Goal: Task Accomplishment & Management: Complete application form

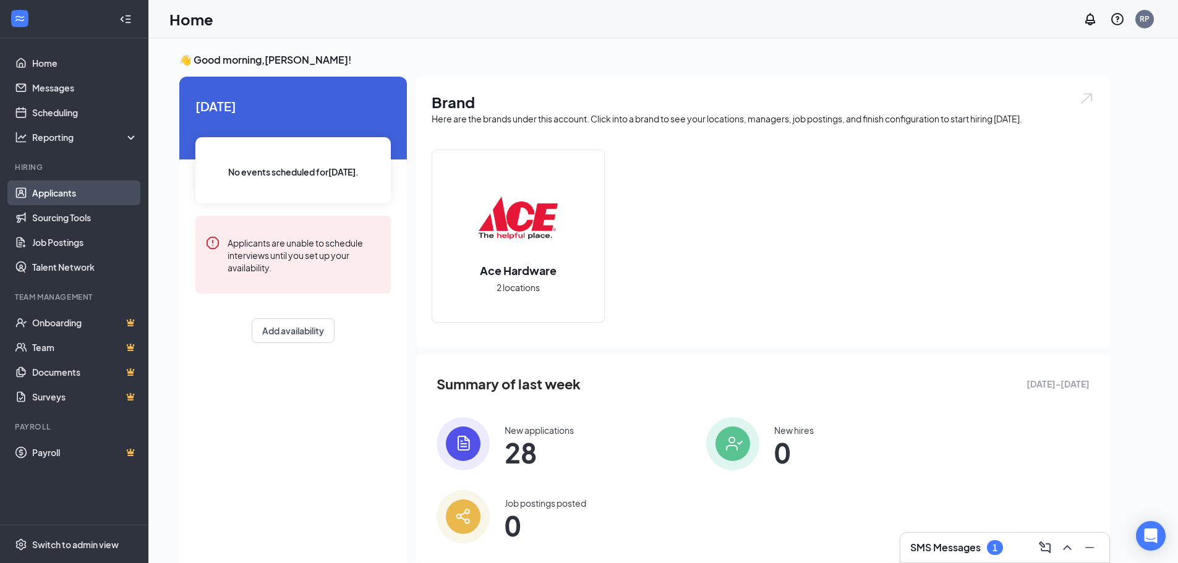
click at [53, 197] on link "Applicants" at bounding box center [85, 193] width 106 height 25
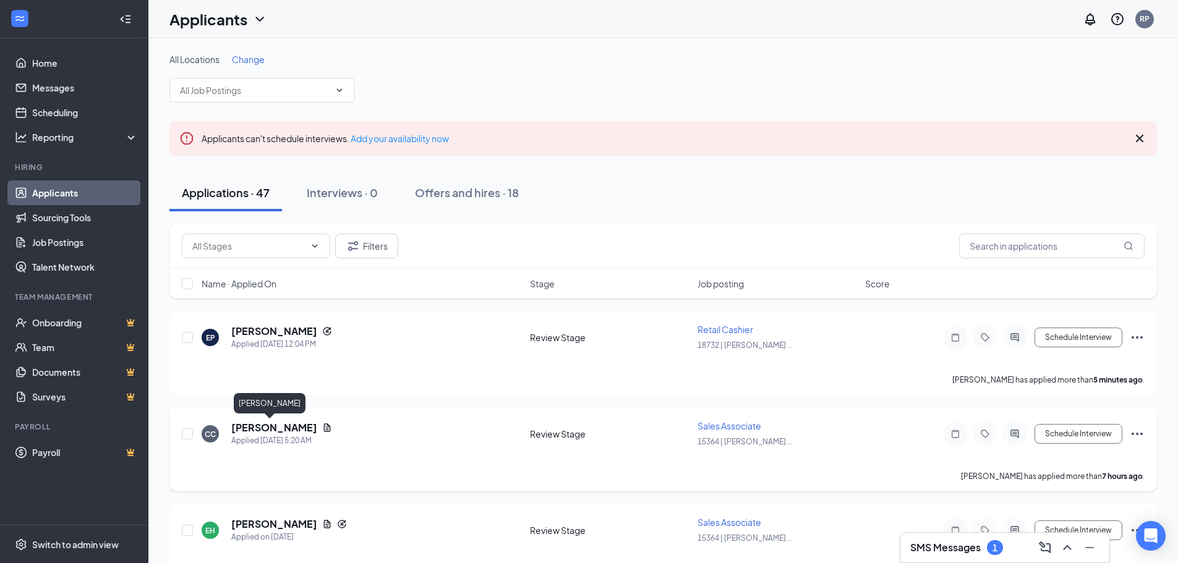
click at [261, 429] on h5 "[PERSON_NAME]" at bounding box center [274, 428] width 86 height 14
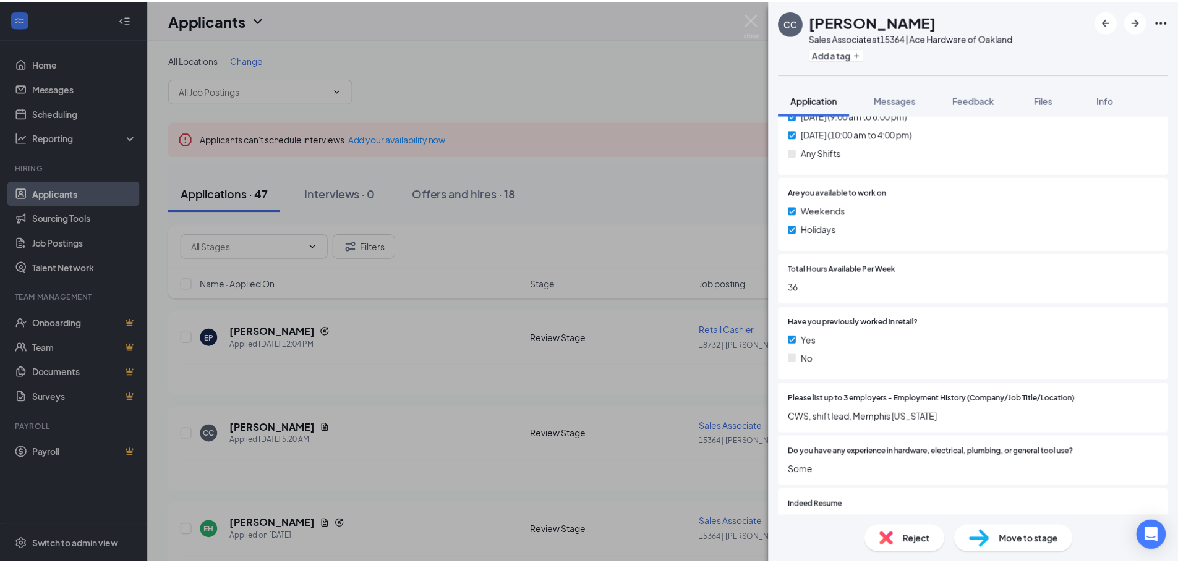
scroll to position [557, 0]
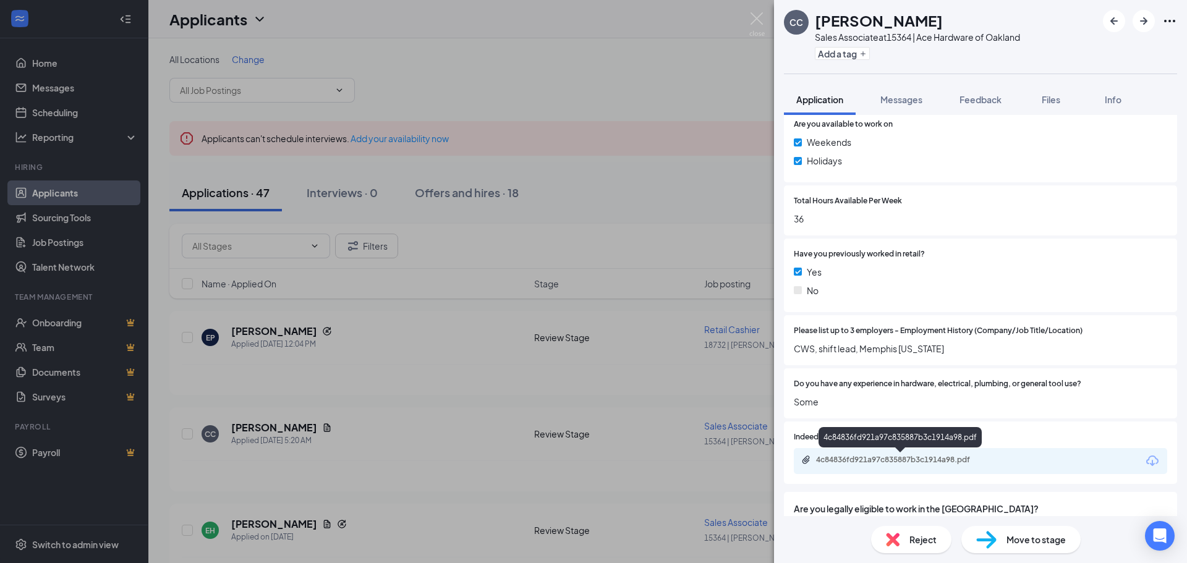
click at [935, 460] on div "4c84836fd921a97c835887b3c1914a98.pdf" at bounding box center [902, 460] width 173 height 10
click at [755, 17] on img at bounding box center [757, 24] width 15 height 24
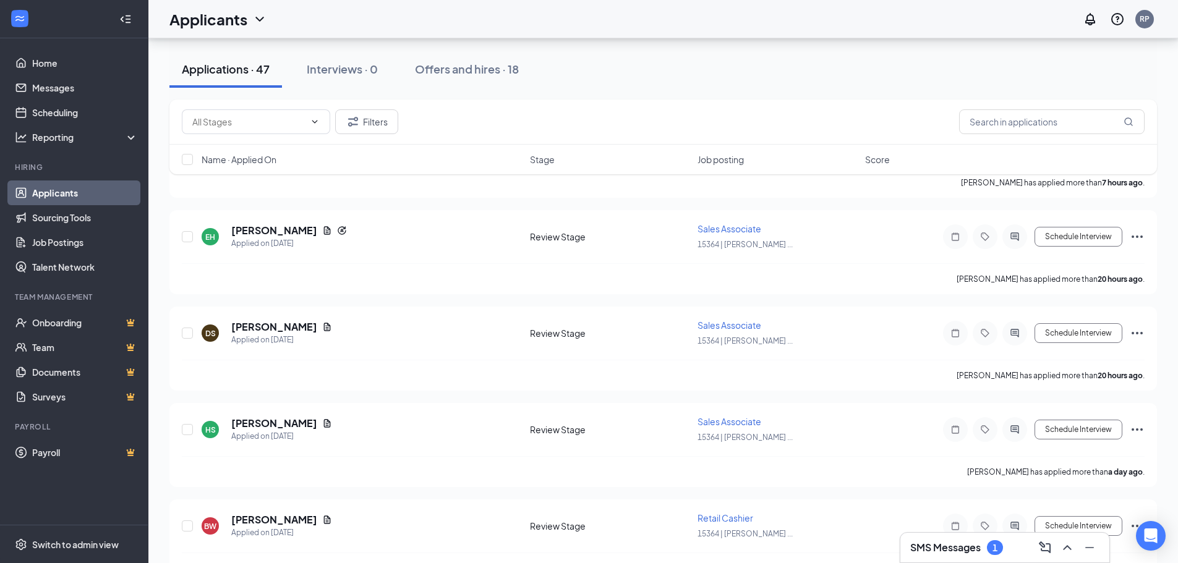
scroll to position [309, 0]
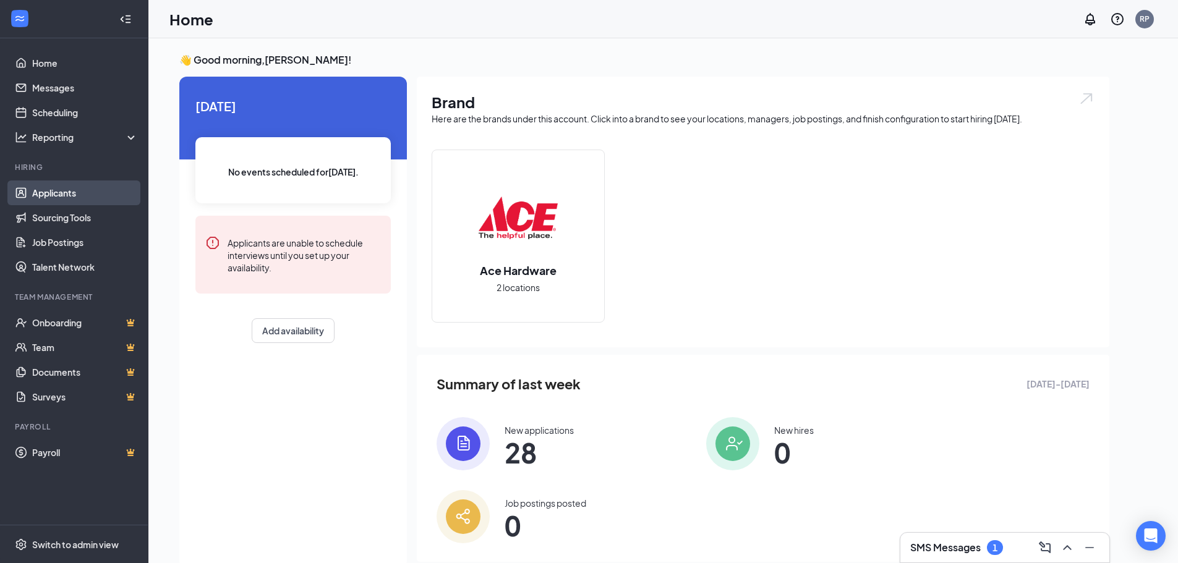
click at [67, 194] on link "Applicants" at bounding box center [85, 193] width 106 height 25
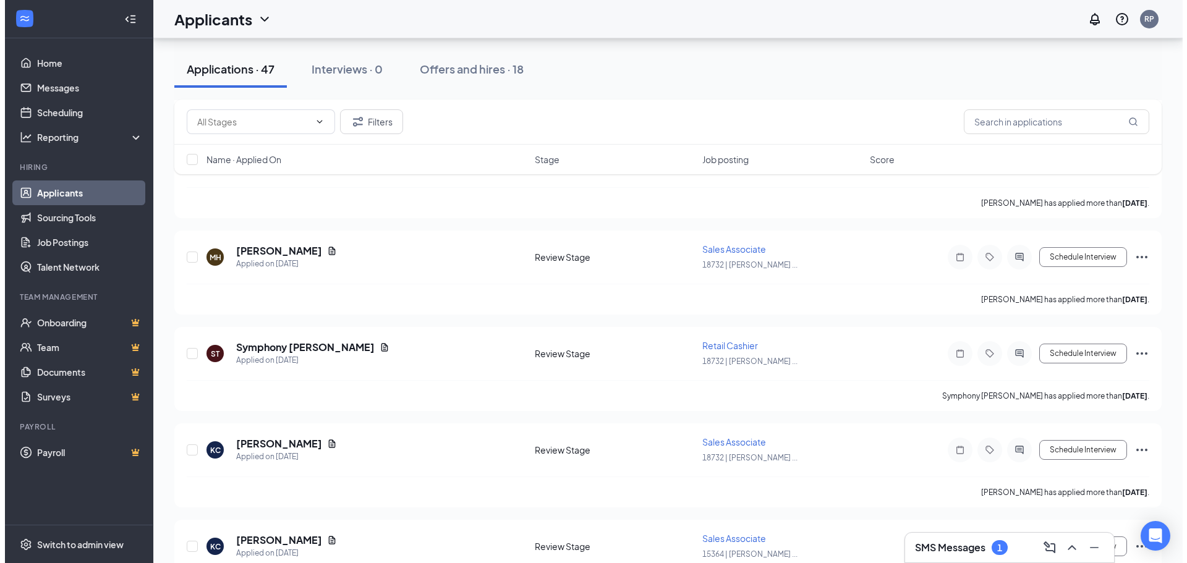
scroll to position [2474, 0]
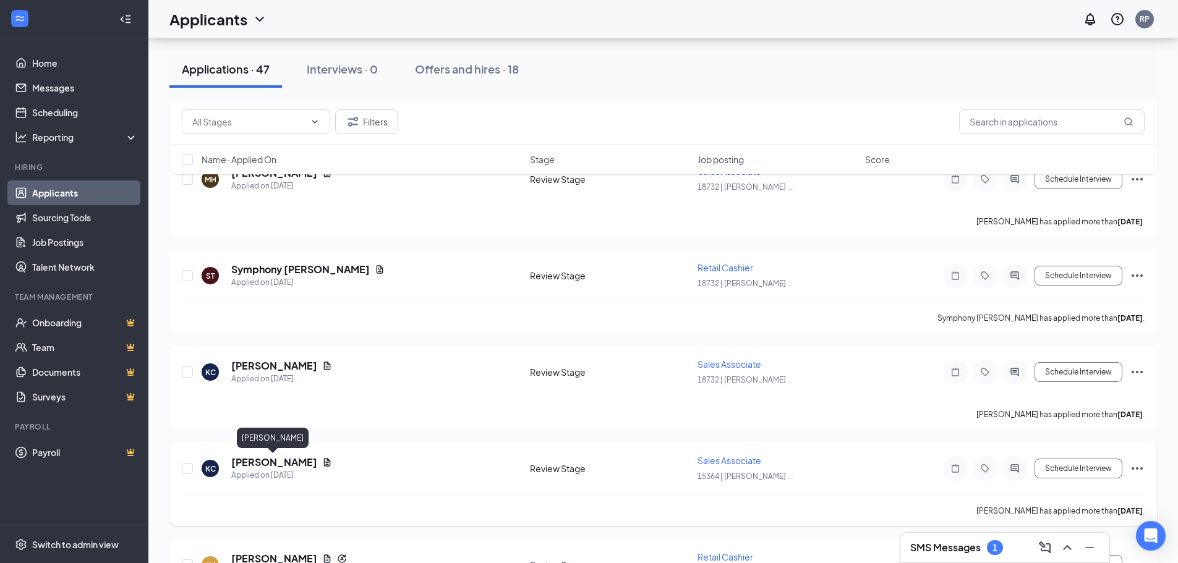
click at [281, 466] on h5 "Katelyn Cannon" at bounding box center [274, 463] width 86 height 14
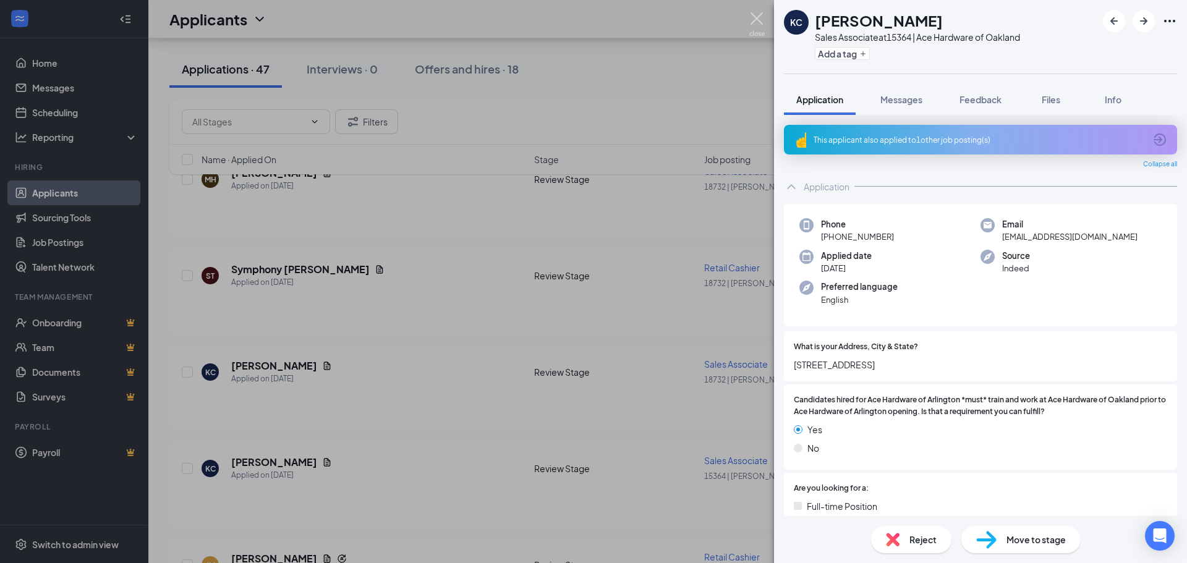
click at [758, 25] on img at bounding box center [757, 24] width 15 height 24
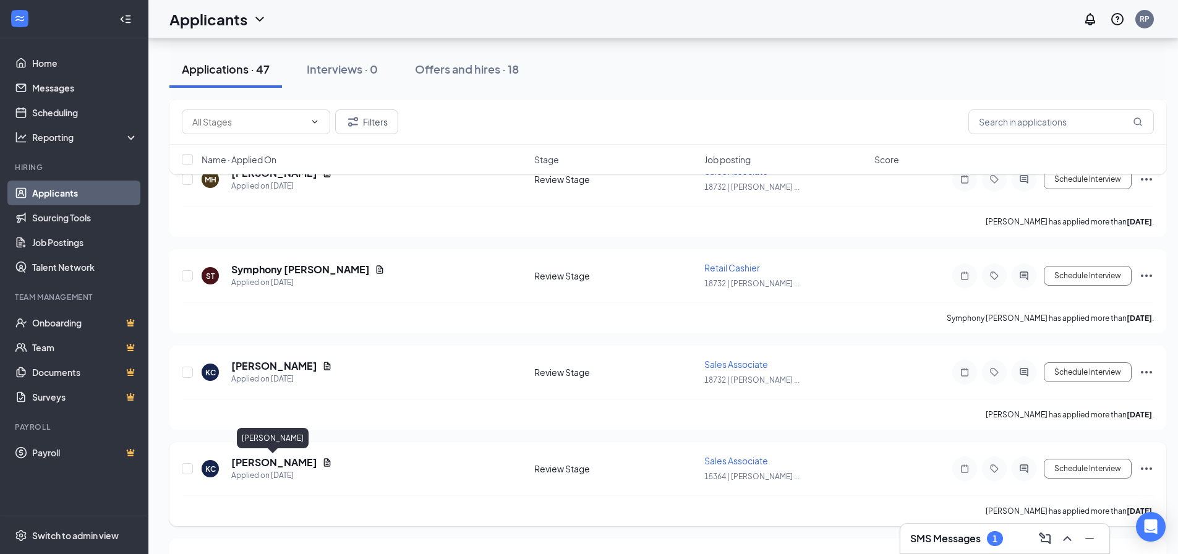
click at [269, 463] on h5 "Katelyn Cannon" at bounding box center [274, 463] width 86 height 14
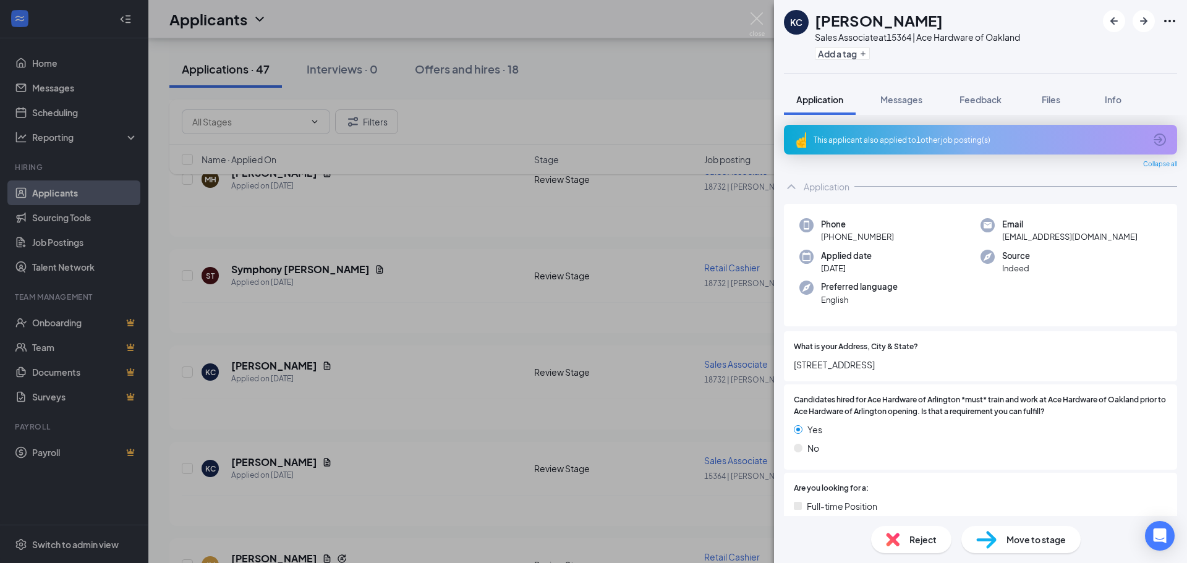
click at [1176, 20] on icon "Ellipses" at bounding box center [1170, 21] width 15 height 15
click at [1062, 50] on link "View full application" at bounding box center [1077, 43] width 80 height 14
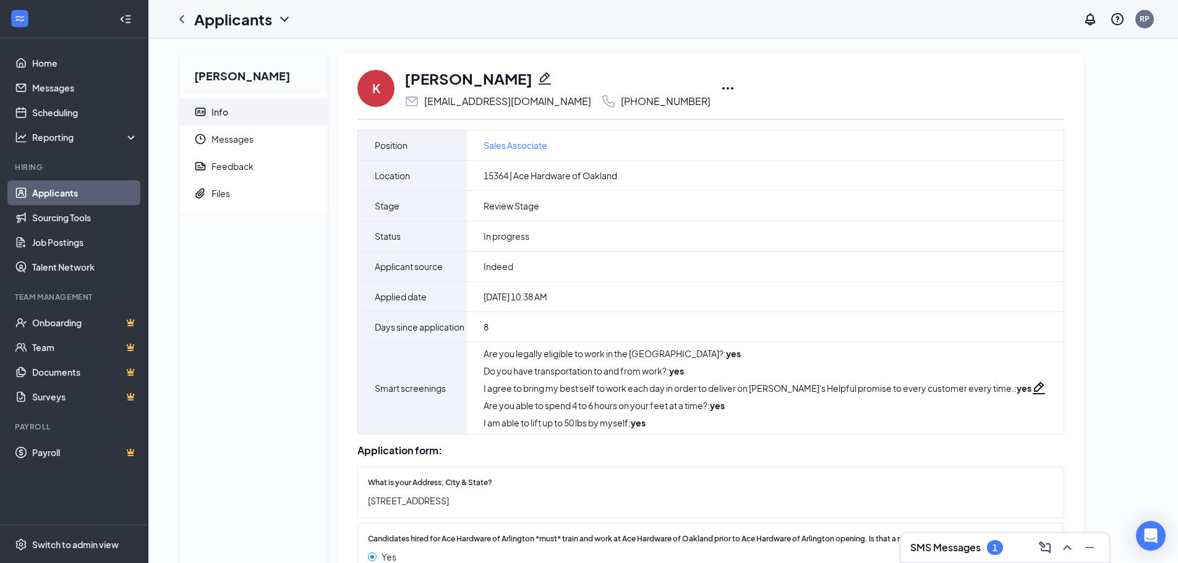
click at [722, 88] on icon "Ellipses" at bounding box center [727, 88] width 11 height 2
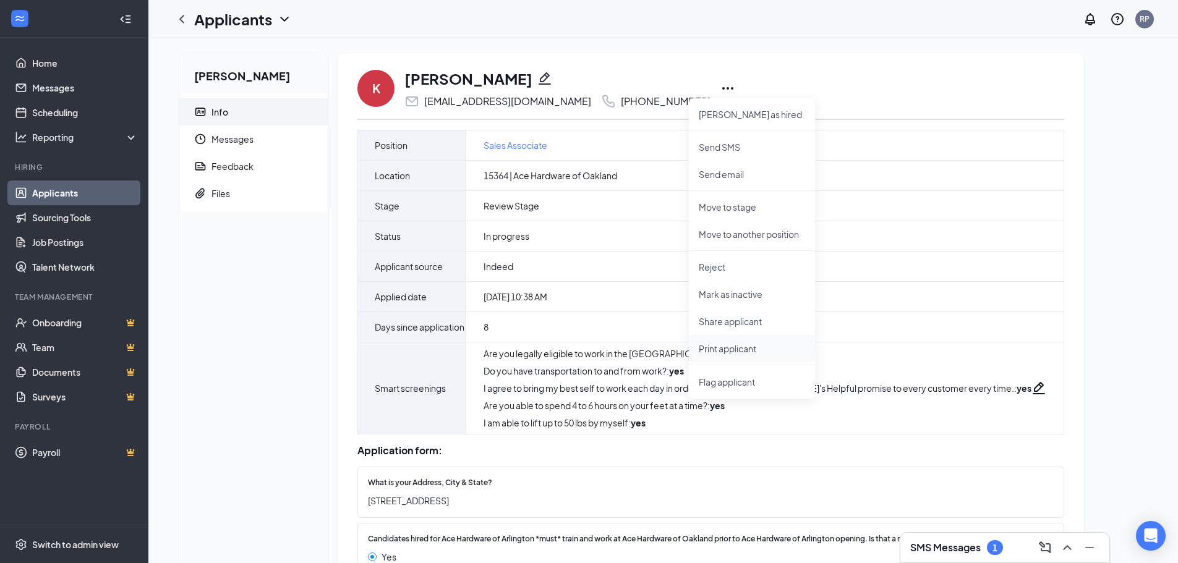
click at [732, 348] on p "Print applicant" at bounding box center [752, 349] width 106 height 12
